Goal: Register for event/course

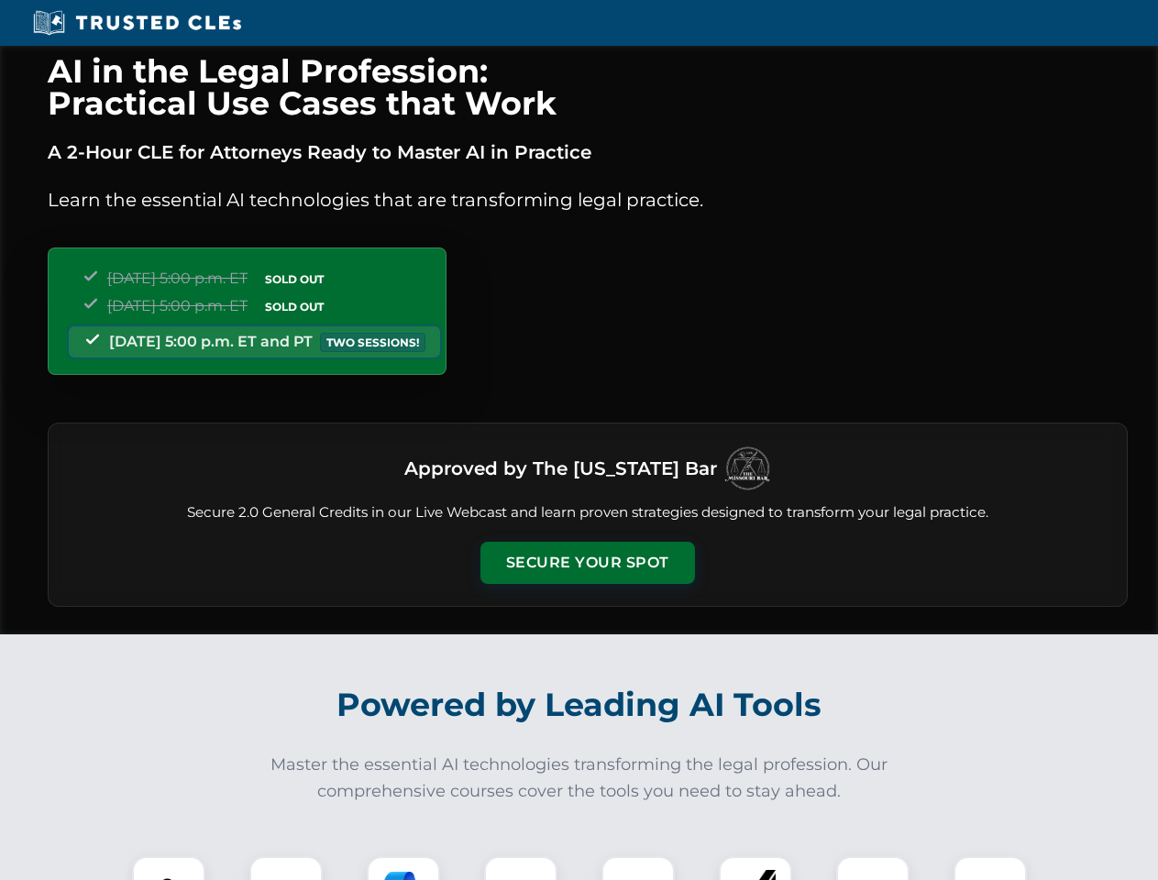
click at [587, 563] on button "Secure Your Spot" at bounding box center [588, 563] width 215 height 42
click at [169, 869] on img at bounding box center [168, 893] width 53 height 53
click at [286, 869] on div at bounding box center [285, 893] width 73 height 73
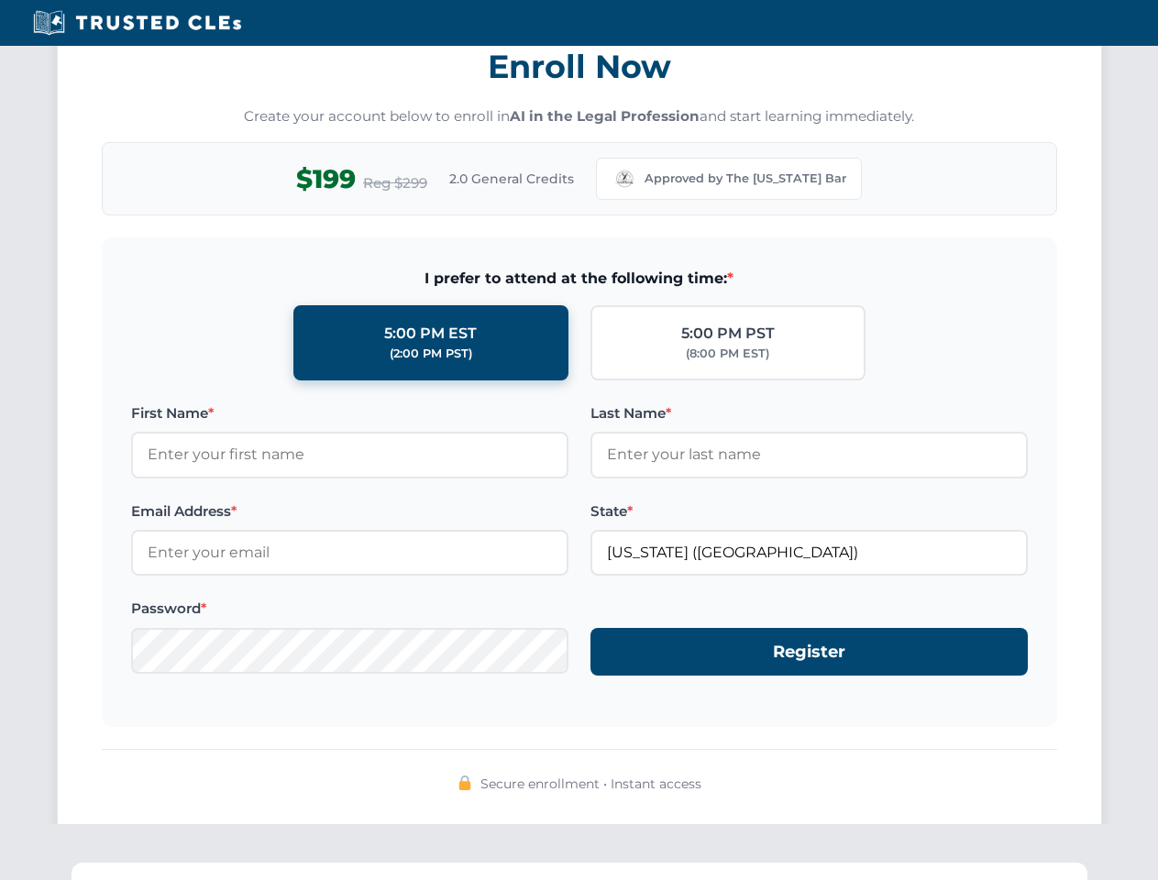
scroll to position [1800, 0]
